Goal: Task Accomplishment & Management: Use online tool/utility

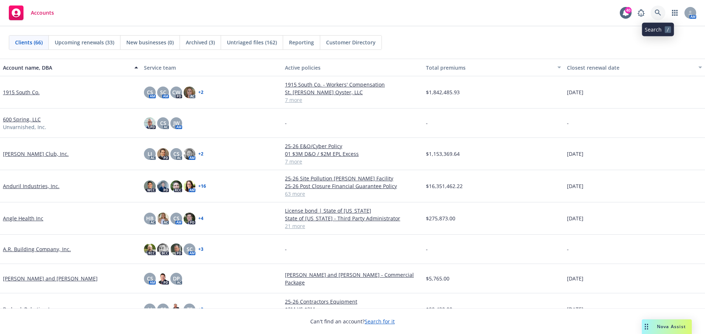
click at [655, 14] on icon at bounding box center [657, 13] width 7 height 7
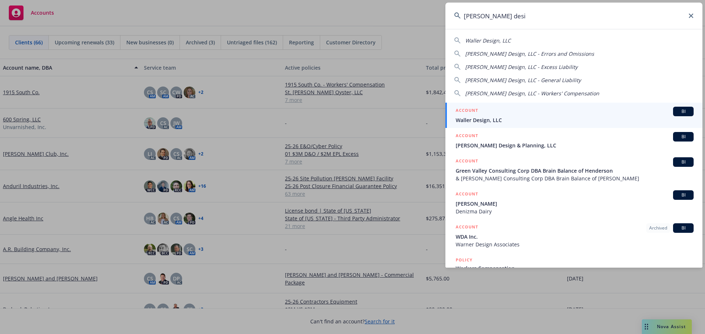
type input "waller desi"
click at [470, 124] on span "Waller Design, LLC" at bounding box center [574, 120] width 238 height 8
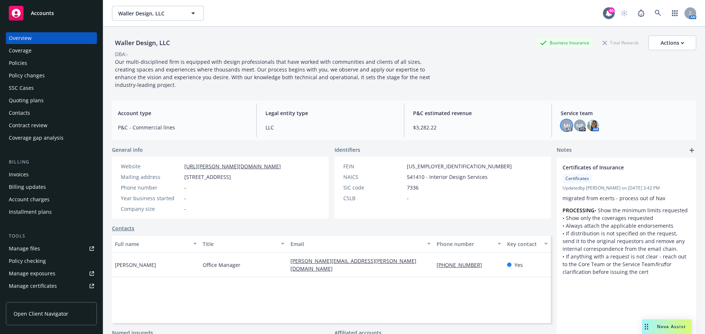
click at [564, 124] on span "MJ" at bounding box center [566, 126] width 6 height 8
click at [576, 124] on span "NP" at bounding box center [579, 126] width 7 height 8
click at [588, 123] on img at bounding box center [593, 126] width 12 height 12
click at [563, 126] on span "MJ" at bounding box center [566, 126] width 6 height 8
click at [590, 123] on img at bounding box center [593, 126] width 12 height 12
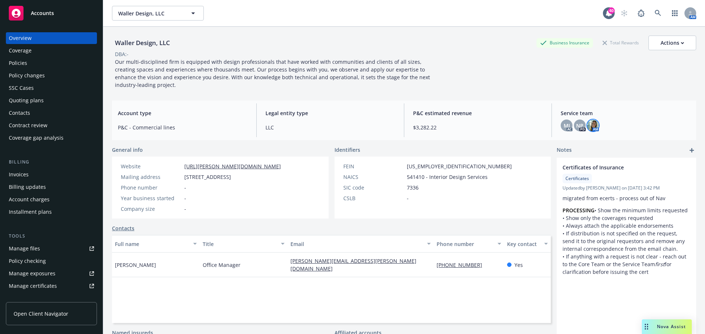
click at [552, 84] on div "Waller Design, LLC Business Insurance Total Rewards Actions DBA: - Our multi-di…" at bounding box center [404, 62] width 584 height 53
click at [587, 124] on img at bounding box center [593, 126] width 12 height 12
drag, startPoint x: 592, startPoint y: 92, endPoint x: 687, endPoint y: 91, distance: 95.1
click at [592, 91] on div "Waller Design, LLC Business Insurance Total Rewards Actions DBA: - Our multi-di…" at bounding box center [404, 61] width 584 height 68
click at [654, 13] on icon at bounding box center [657, 13] width 7 height 7
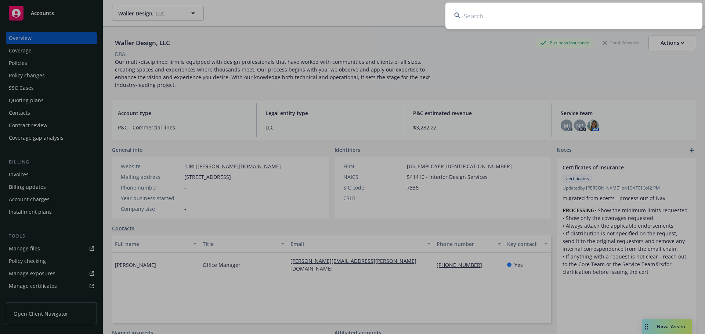
click at [647, 14] on input at bounding box center [573, 16] width 257 height 26
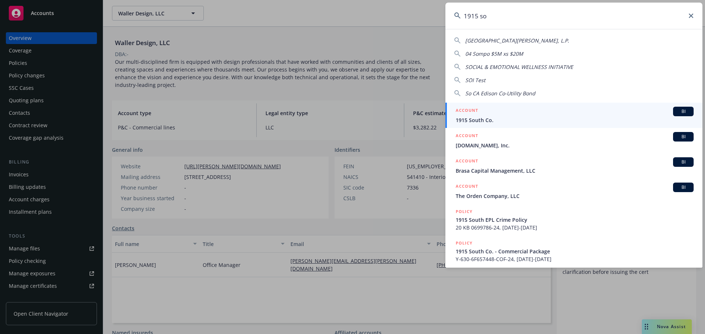
type input "1915 so"
click at [502, 124] on link "ACCOUNT BI 1915 South Co." at bounding box center [573, 115] width 257 height 25
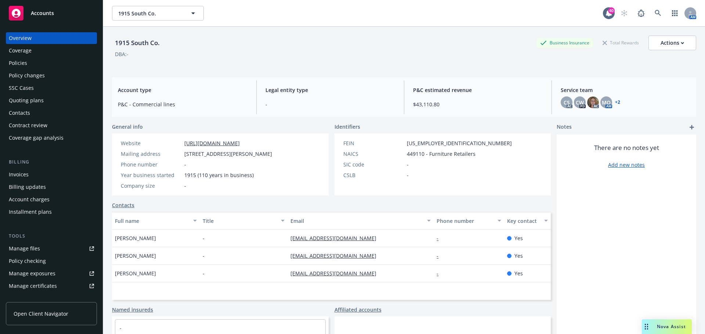
click at [39, 246] on link "Manage files" at bounding box center [51, 249] width 91 height 12
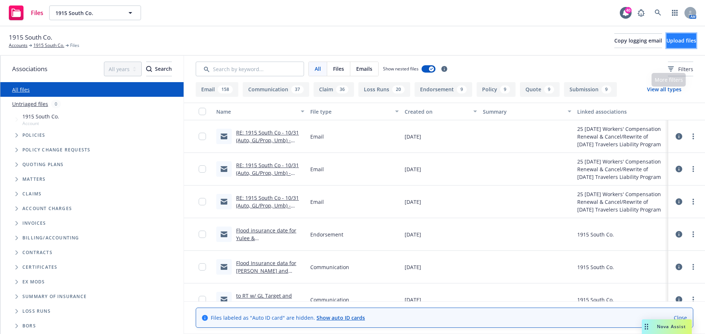
click at [666, 41] on span "Upload files" at bounding box center [681, 40] width 30 height 7
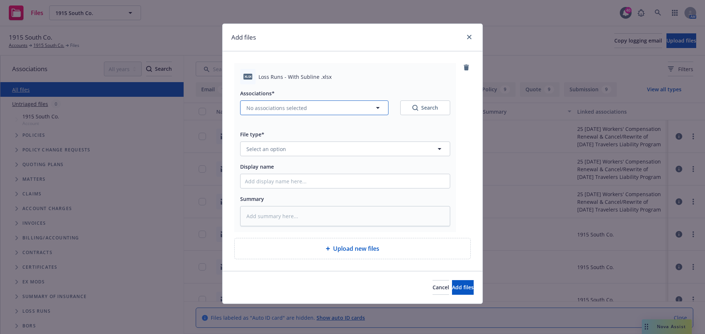
click at [273, 105] on span "No associations selected" at bounding box center [276, 108] width 61 height 8
type textarea "x"
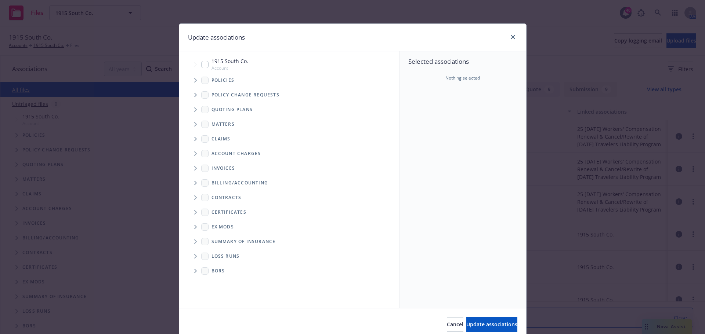
click at [202, 64] on input "Tree Example" at bounding box center [204, 64] width 7 height 7
checkbox input "true"
click at [492, 326] on span "Update associations" at bounding box center [491, 324] width 51 height 7
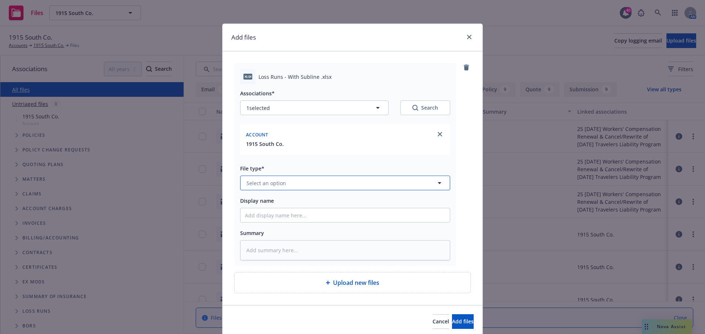
click at [273, 181] on span "Select an option" at bounding box center [266, 183] width 40 height 8
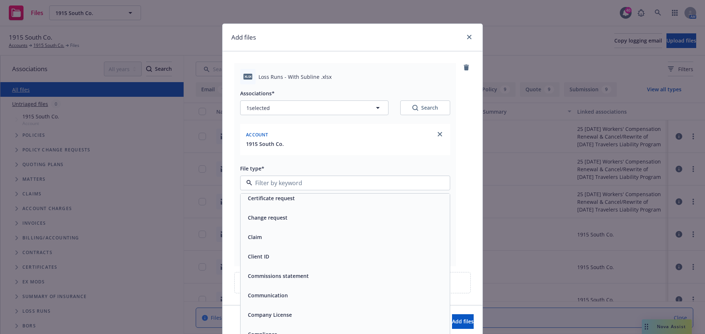
scroll to position [807, 0]
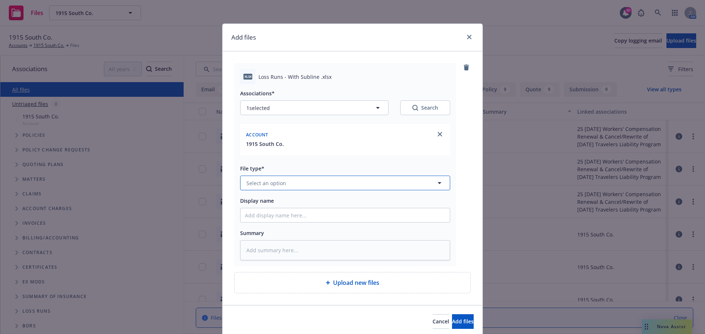
click at [270, 186] on span "Select an option" at bounding box center [266, 183] width 40 height 8
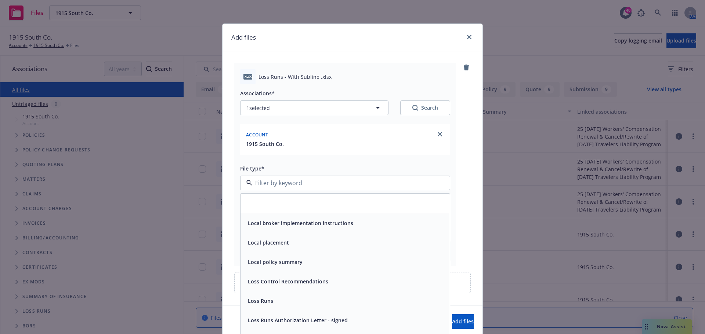
scroll to position [1835, 0]
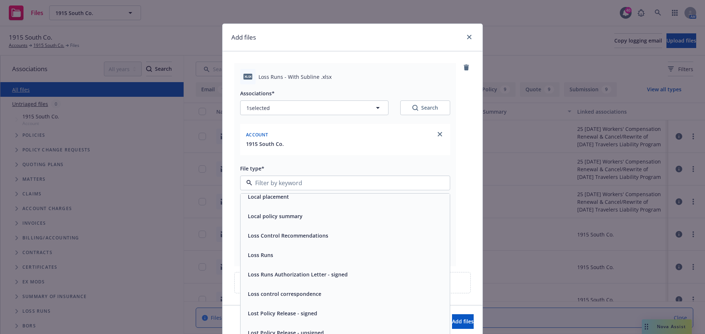
click at [260, 252] on span "Loss Runs" at bounding box center [260, 255] width 25 height 8
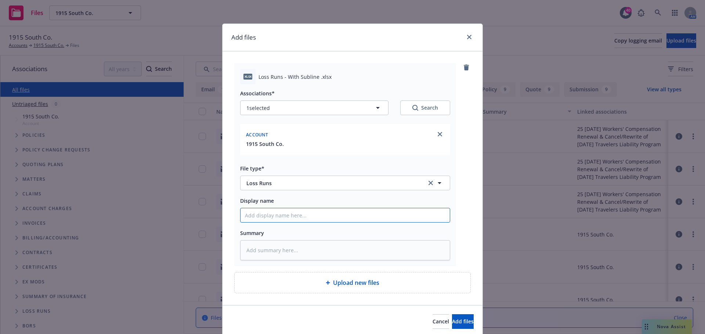
click at [265, 217] on input "Display name" at bounding box center [344, 215] width 209 height 14
type textarea "x"
type input "w"
type textarea "x"
type input "w/"
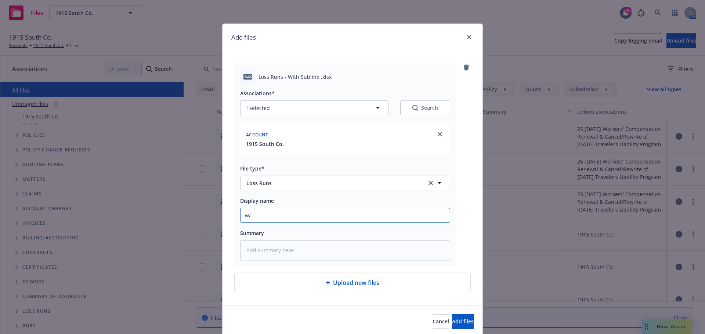
type textarea "x"
type input "w/"
type textarea "x"
type input "w/ b"
type textarea "x"
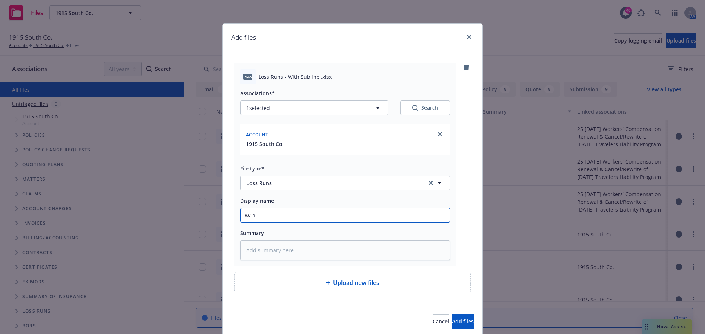
type input "w/"
type textarea "x"
type input "w/ s"
type textarea "x"
type input "w/ su"
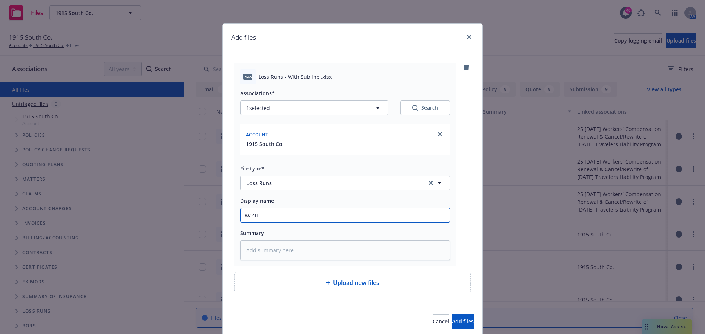
type textarea "x"
type input "w/ sub"
type textarea "x"
type input "w/ subl"
type textarea "x"
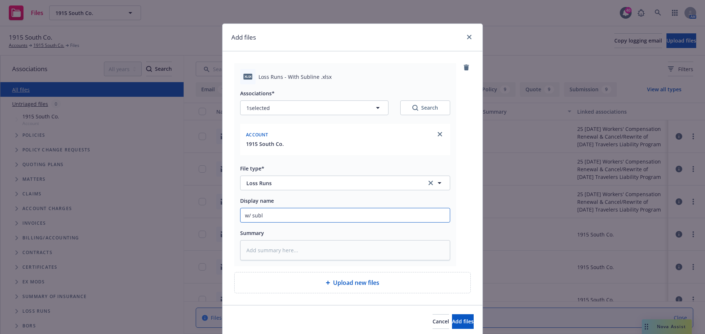
type input "w/ subli"
type textarea "x"
type input "w/ sublin"
type textarea "x"
type input "w/ subline"
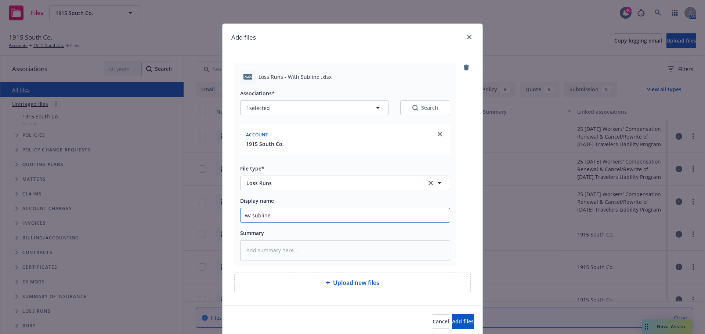
type textarea "x"
type input "w/ subline"
type textarea "x"
type input "w/ subline t"
type textarea "x"
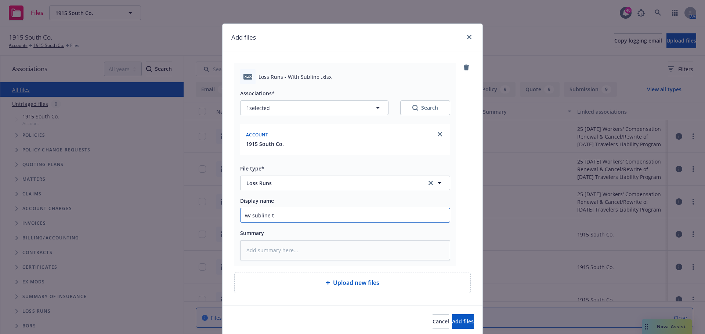
type input "w/ subline to"
type textarea "x"
type input "w/ subline to"
type textarea "x"
type input "w/ subline to b"
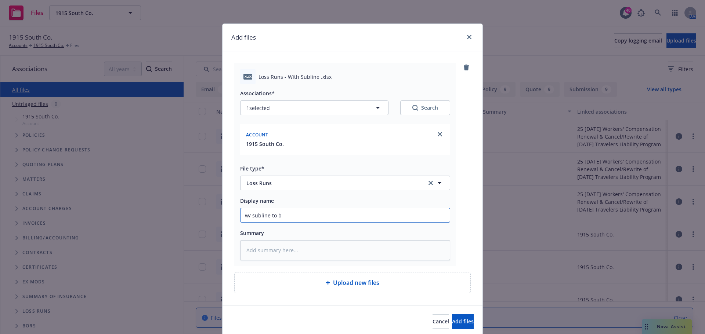
type textarea "x"
type input "w/ subline to br"
type textarea "x"
type input "w/ subline to bre"
type textarea "x"
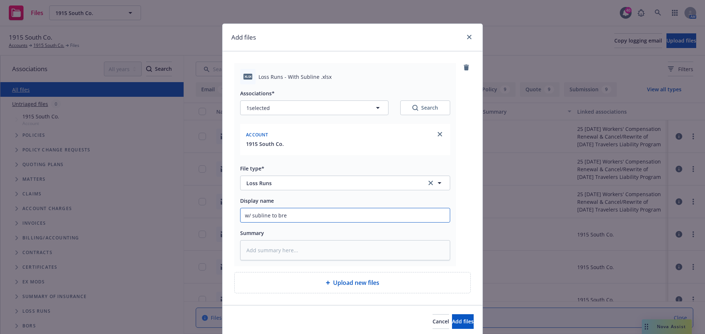
type input "w/ subline to brea"
type textarea "x"
type input "w/ subline to break"
type textarea "x"
type input "w/ subline to breako"
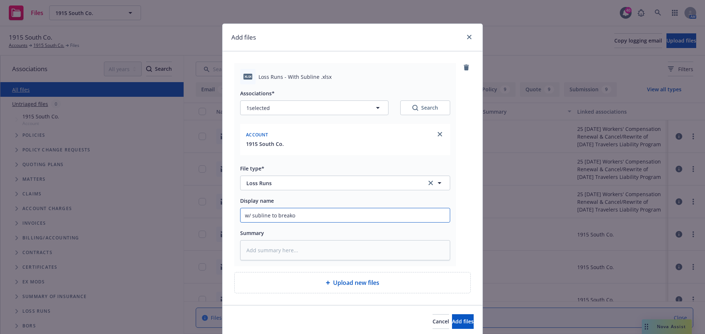
type textarea "x"
type input "w/ subline to breakout"
type textarea "x"
type input "w/ subline to breakout"
type textarea "x"
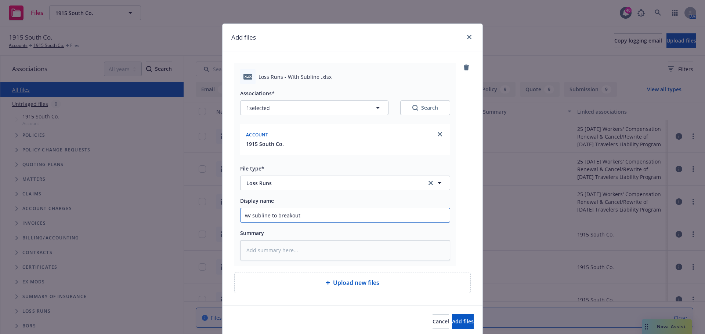
type input "w/ subline to breakout P"
type textarea "x"
type input "w/ subline to breakout PD"
type textarea "x"
type input "w/ subline to breakout PD"
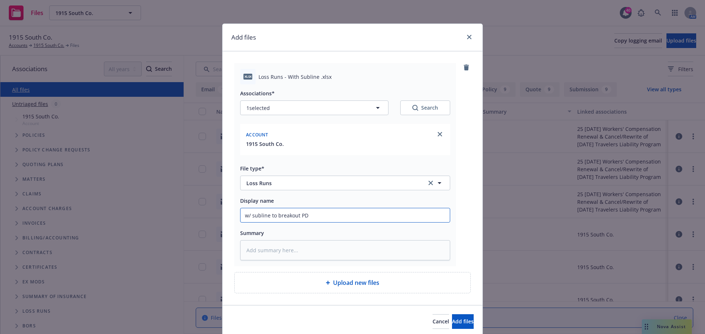
type textarea "x"
type input "w/ subline to breakout PD v"
type textarea "x"
type input "w/ subline to breakout PD vs"
type textarea "x"
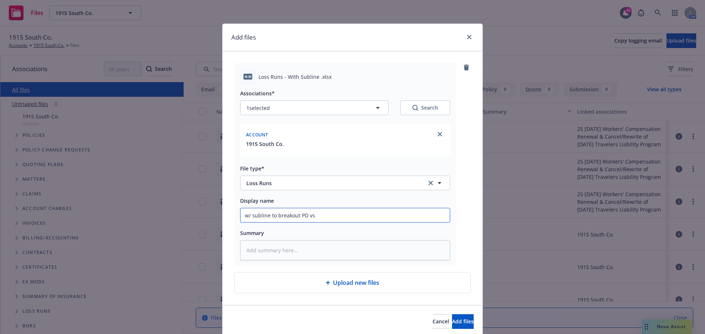
type input "w/ subline to breakout PD vs"
type textarea "x"
type input "w/ subline to breakout PD vs L"
type textarea "x"
type input "w/ subline to breakout PD vs Li"
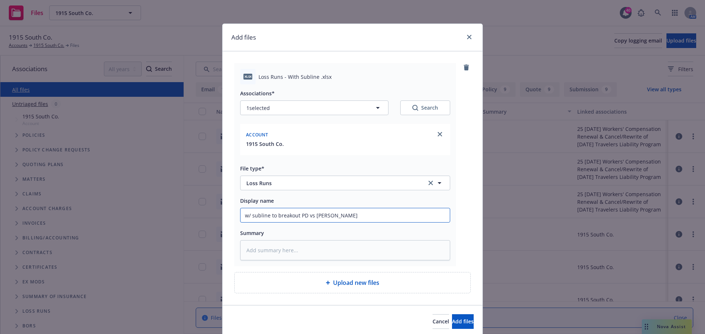
type textarea "x"
type input "w/ subline to breakout PD vs Lia"
type textarea "x"
type input "w/ subline to breakout PD vs Liab"
type textarea "x"
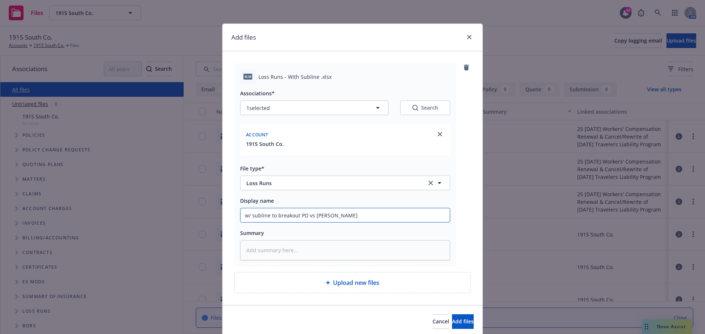
type input "w/ subline to breakout PD vs Liabi"
type textarea "x"
type input "w/ subline to breakout PD vs Liabil"
type textarea "x"
type input "w/ subline to breakout PD vs Liabili"
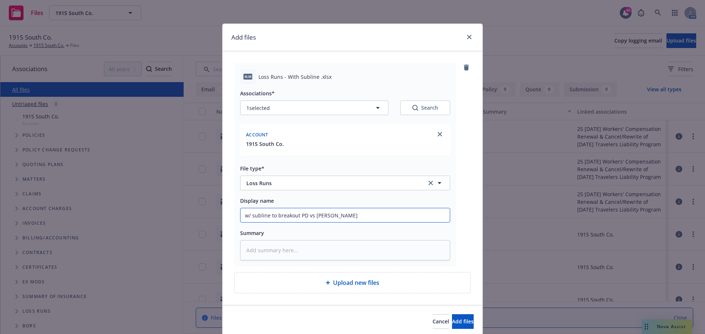
type textarea "x"
type input "w/ subline to breakout PD vs Liabilit"
type textarea "x"
type input "w/ subline to breakout PD vs Liability"
type textarea "x"
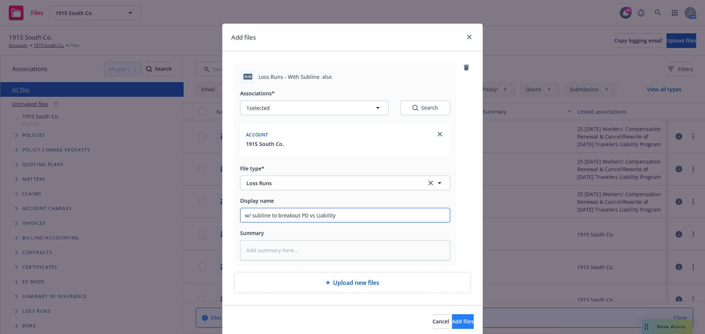
type input "w/ subline to breakout PD vs Liability"
click at [454, 321] on span "Add files" at bounding box center [463, 321] width 22 height 7
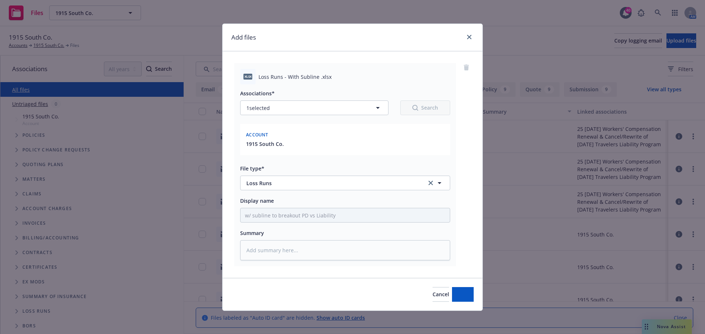
type textarea "x"
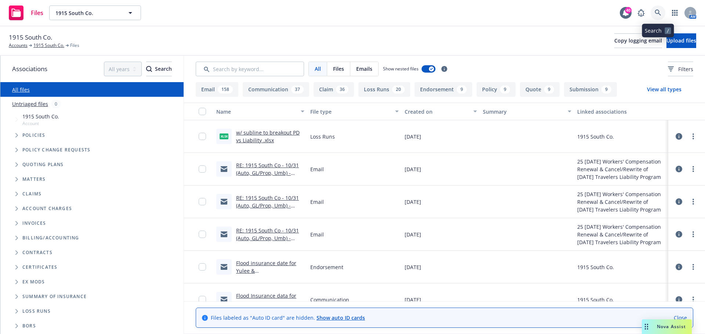
click at [659, 15] on icon at bounding box center [657, 13] width 7 height 7
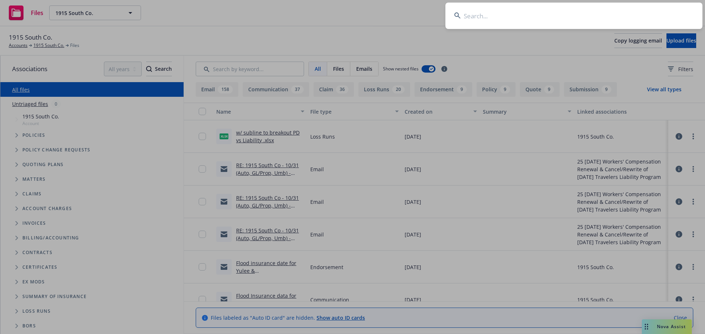
click at [621, 14] on input at bounding box center [573, 16] width 257 height 26
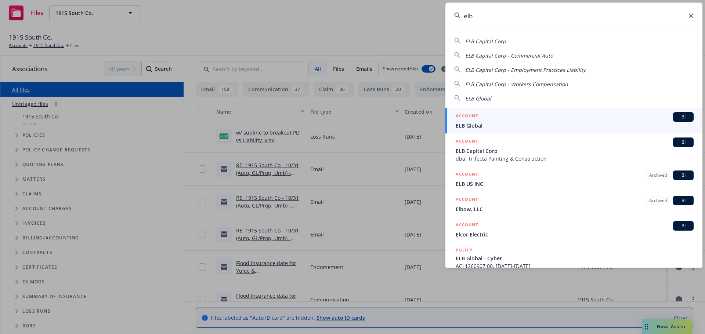
type input "elb"
click at [489, 123] on span "ELB Global" at bounding box center [574, 126] width 238 height 8
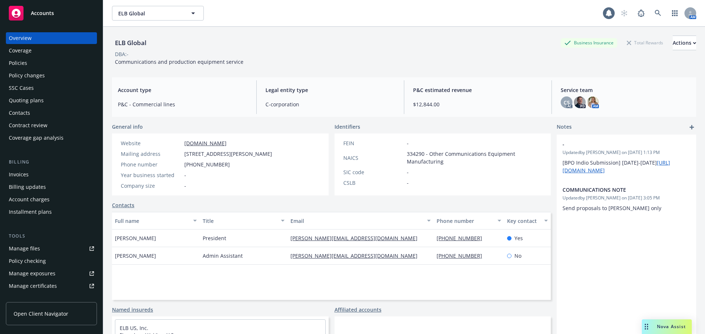
click at [25, 60] on div "Policies" at bounding box center [18, 63] width 18 height 12
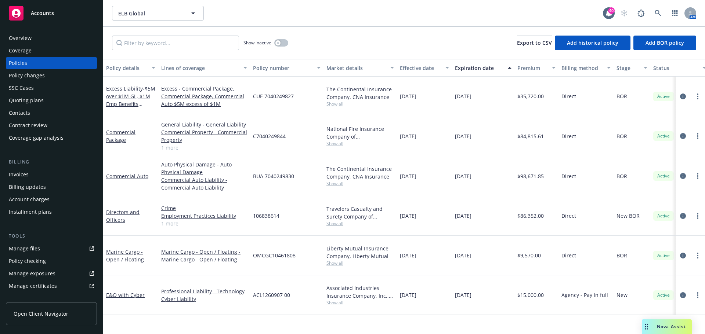
click at [172, 220] on link "1 more" at bounding box center [204, 224] width 86 height 8
click at [35, 248] on div "Manage files" at bounding box center [24, 249] width 31 height 12
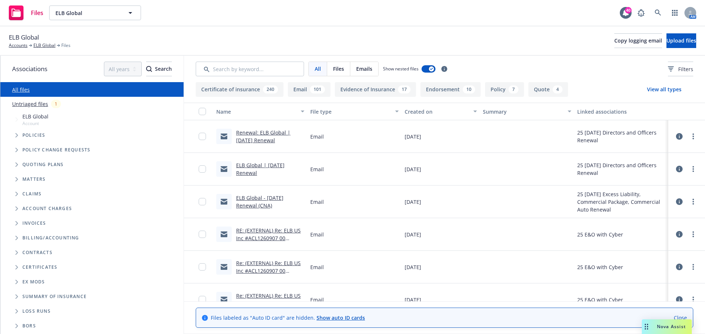
click at [15, 135] on span "Tree Example" at bounding box center [17, 136] width 12 height 12
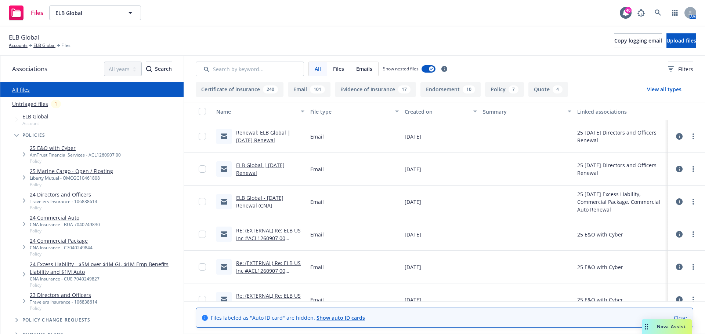
click at [64, 146] on link "25 E&O with Cyber" at bounding box center [75, 148] width 91 height 8
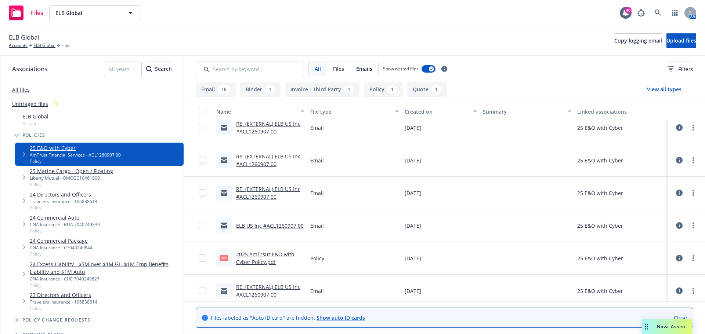
scroll to position [165, 0]
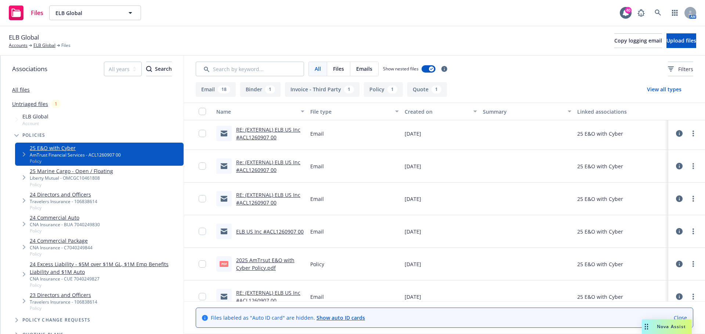
click at [254, 262] on link "2025 AmTrsut E&O with Cyber Policy.pdf" at bounding box center [265, 264] width 58 height 15
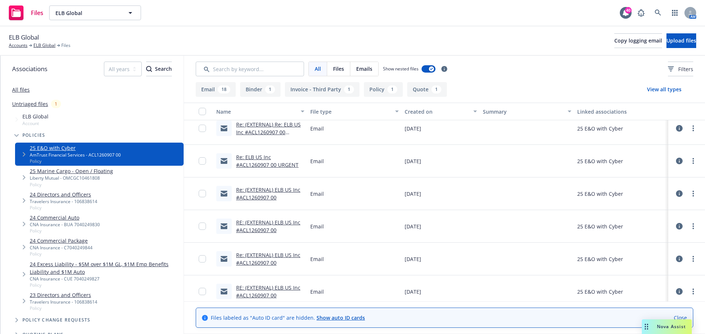
scroll to position [0, 0]
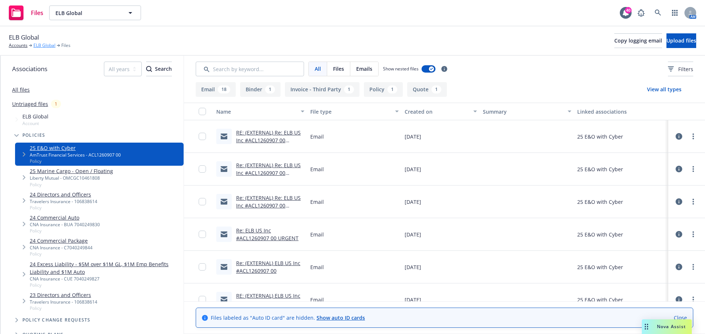
click at [45, 44] on link "ELB Global" at bounding box center [44, 45] width 22 height 7
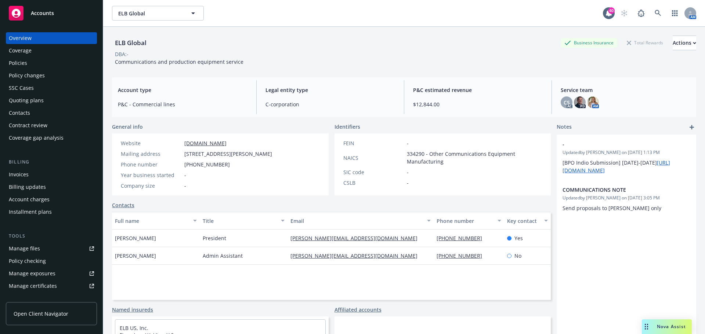
scroll to position [50, 0]
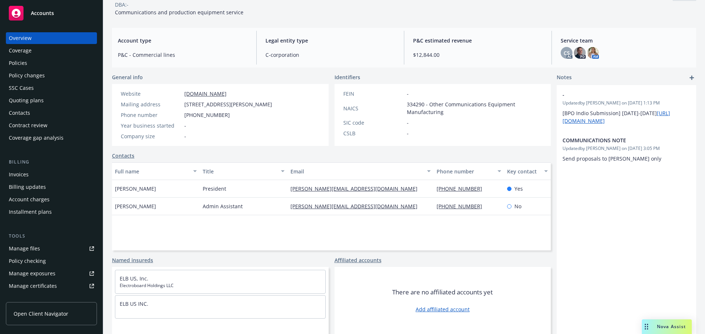
click at [34, 246] on div "Manage files" at bounding box center [24, 249] width 31 height 12
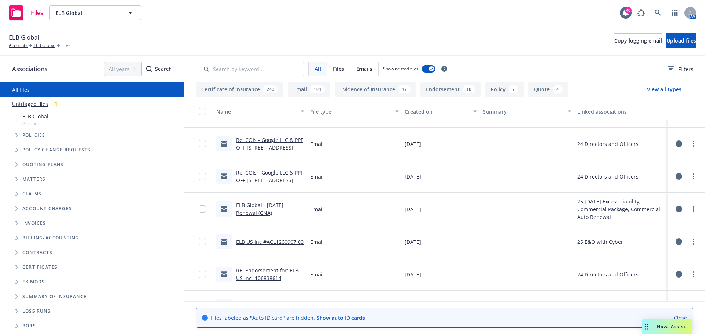
scroll to position [624, 0]
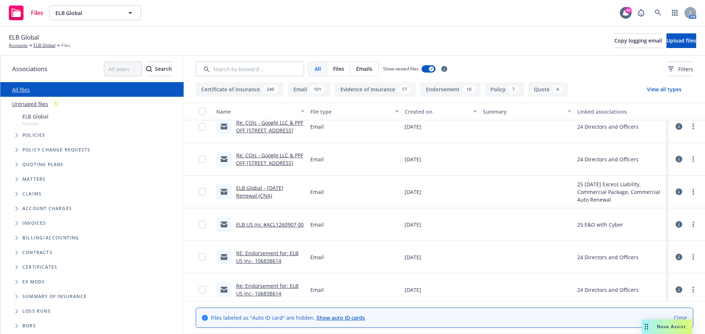
click at [291, 255] on link "RE: Endorsement for: ELB US Inc- 106838614" at bounding box center [267, 257] width 62 height 15
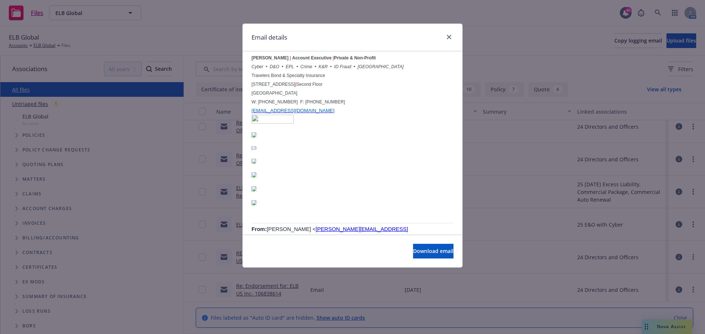
scroll to position [807, 0]
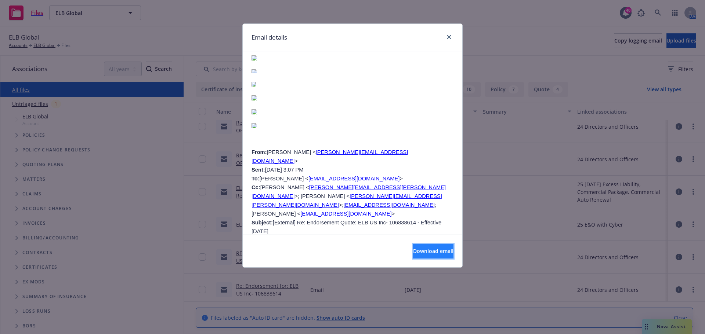
click at [440, 245] on button "Download email" at bounding box center [433, 251] width 40 height 15
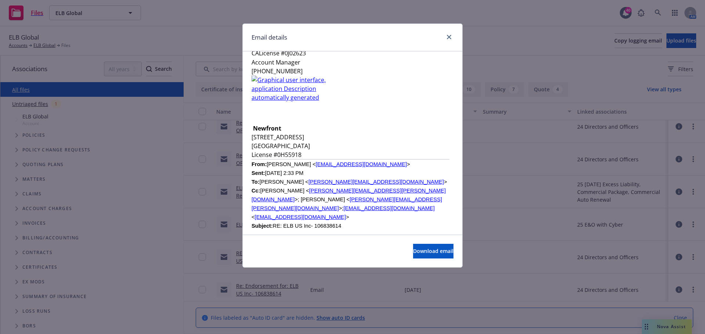
scroll to position [5615, 0]
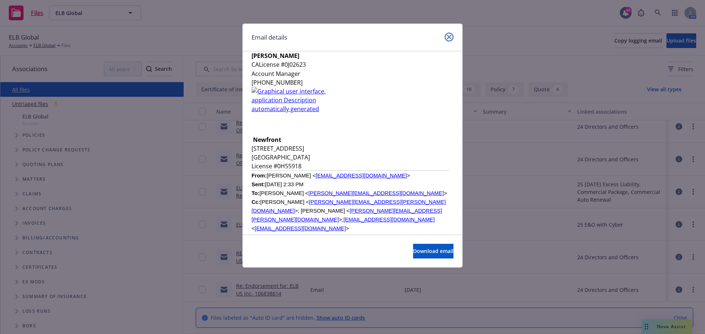
click at [446, 35] on link "close" at bounding box center [448, 37] width 9 height 9
